Goal: Information Seeking & Learning: Understand process/instructions

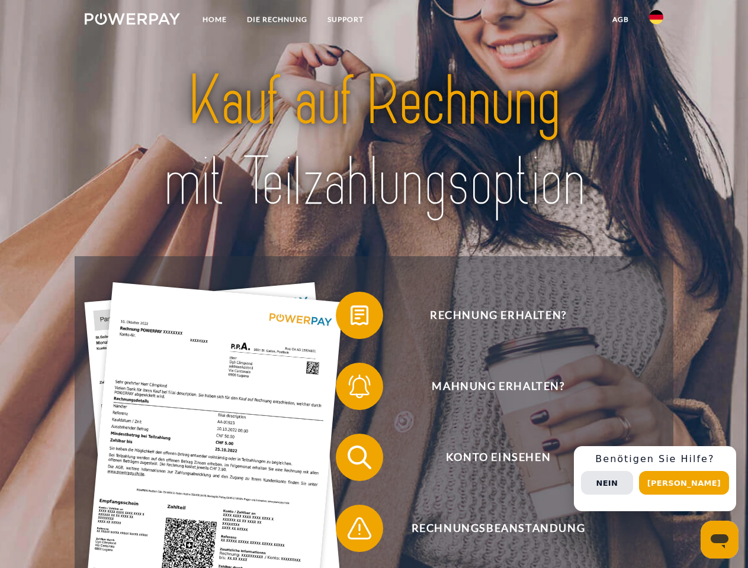
click at [132, 21] on img at bounding box center [132, 19] width 95 height 12
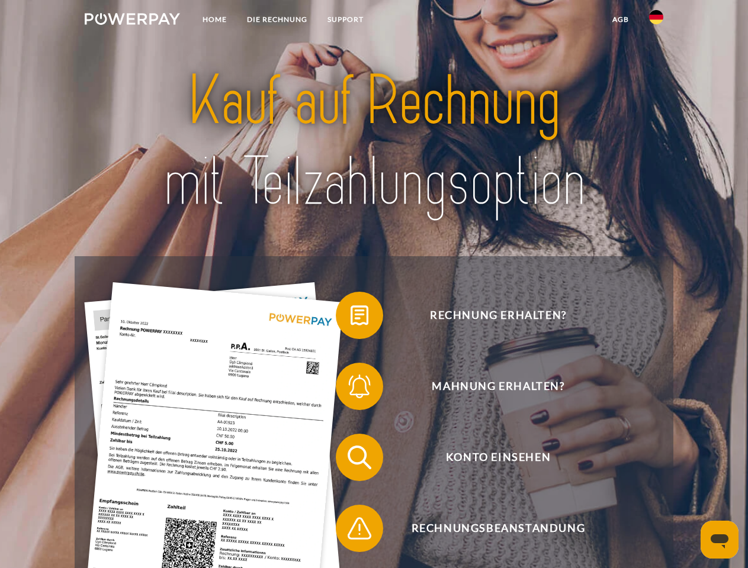
click at [656, 21] on img at bounding box center [656, 17] width 14 height 14
click at [620, 20] on link "agb" at bounding box center [620, 19] width 37 height 21
click at [351, 318] on span at bounding box center [341, 315] width 59 height 59
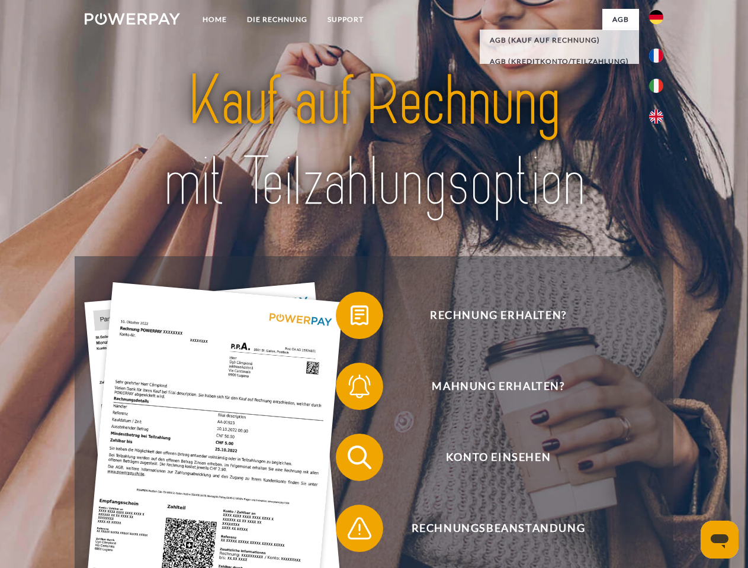
click at [351, 389] on span at bounding box center [341, 386] width 59 height 59
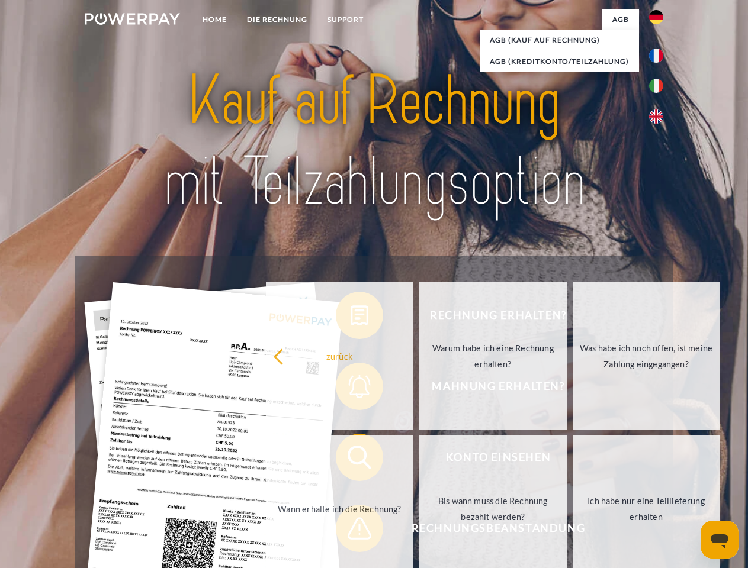
click at [419, 460] on link "Bis wann muss die Rechnung bezahlt werden?" at bounding box center [492, 509] width 147 height 148
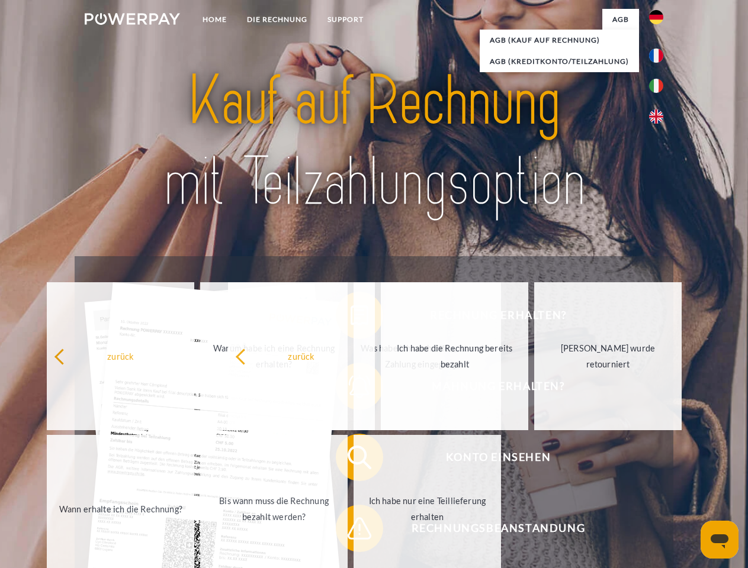
click at [351, 531] on span at bounding box center [341, 528] width 59 height 59
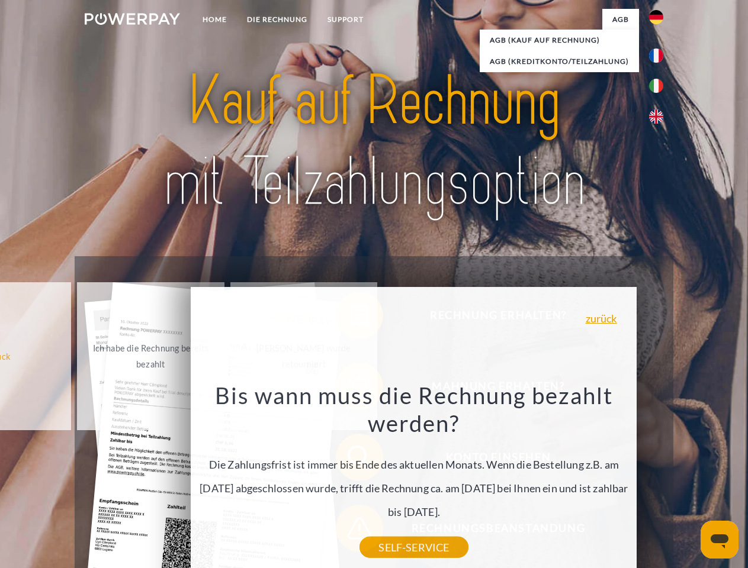
click at [659, 479] on div "Rechnung erhalten? Mahnung erhalten? Konto einsehen" at bounding box center [374, 493] width 598 height 474
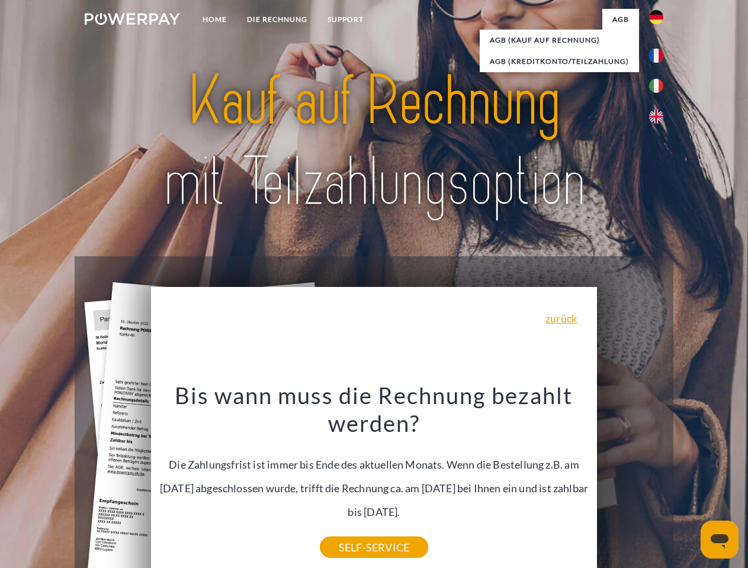
click at [630, 481] on span "Konto einsehen" at bounding box center [498, 457] width 290 height 47
click at [688, 483] on header "Home DIE RECHNUNG SUPPORT" at bounding box center [374, 409] width 748 height 818
